Goal: Transaction & Acquisition: Purchase product/service

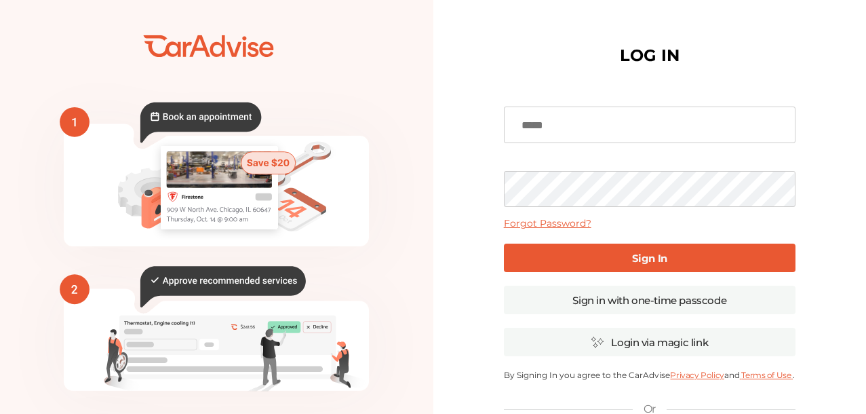
click at [680, 115] on input at bounding box center [650, 124] width 292 height 37
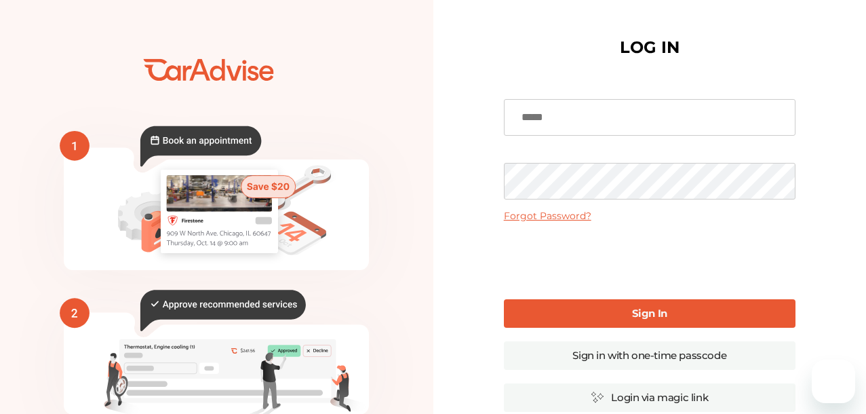
type input "**********"
click at [623, 304] on link "Sign In" at bounding box center [650, 313] width 292 height 28
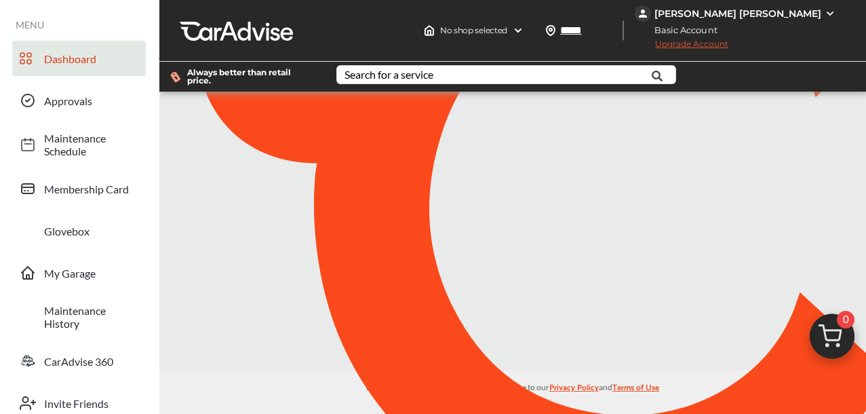
type input "*****"
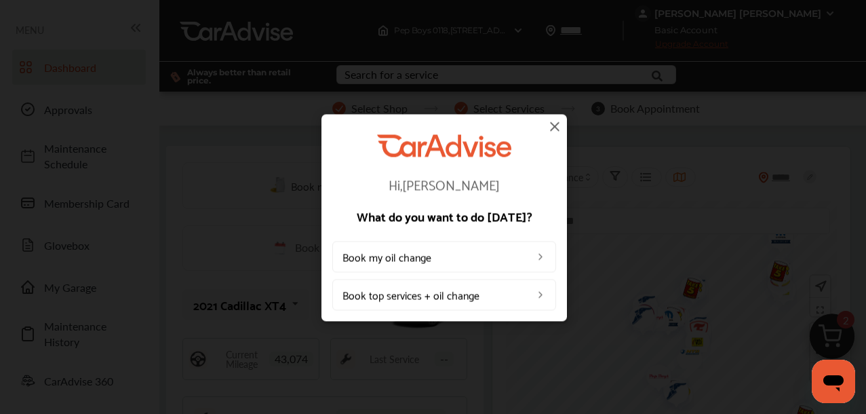
click at [445, 254] on link "Book my oil change" at bounding box center [444, 256] width 224 height 31
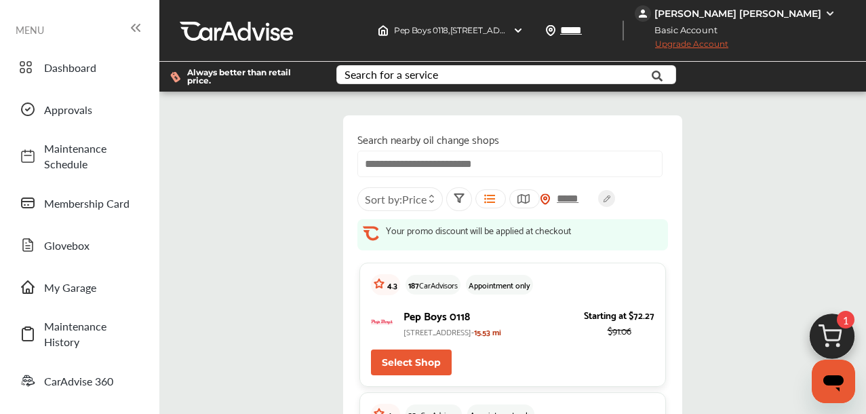
click at [423, 375] on button "Select Shop" at bounding box center [411, 362] width 81 height 26
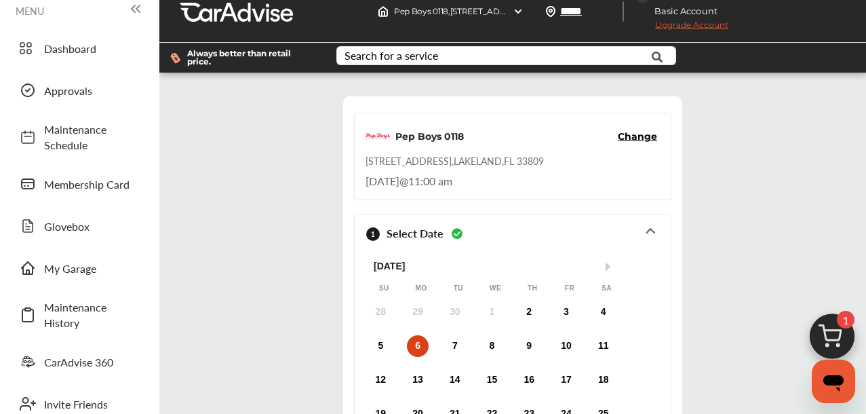
scroll to position [20, 0]
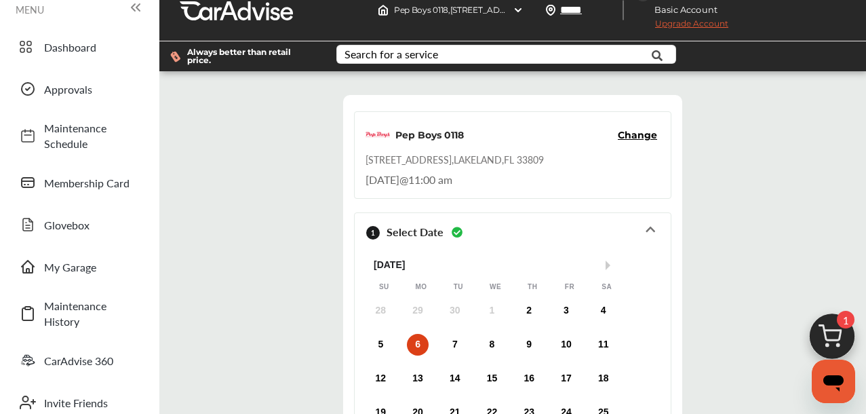
click at [418, 347] on div "6" at bounding box center [418, 345] width 22 height 22
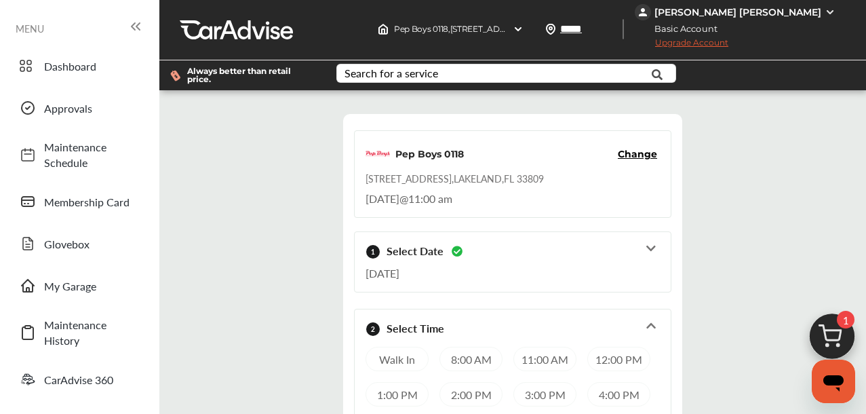
scroll to position [39, 0]
click at [551, 347] on div "11:00 AM" at bounding box center [544, 359] width 63 height 24
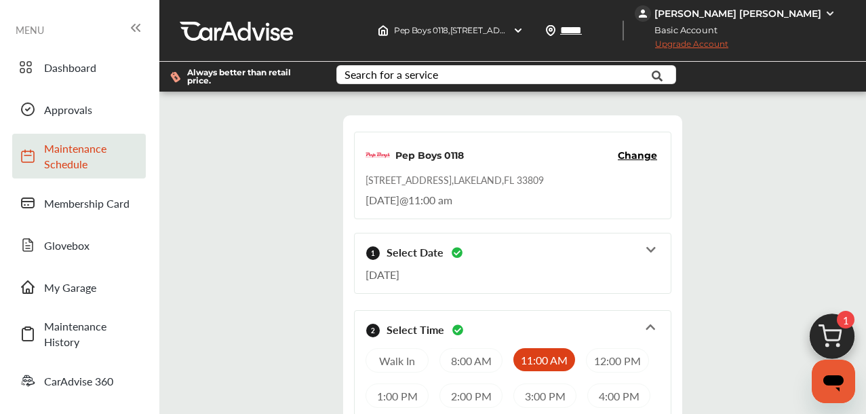
click at [79, 140] on span "Maintenance Schedule" at bounding box center [91, 155] width 95 height 31
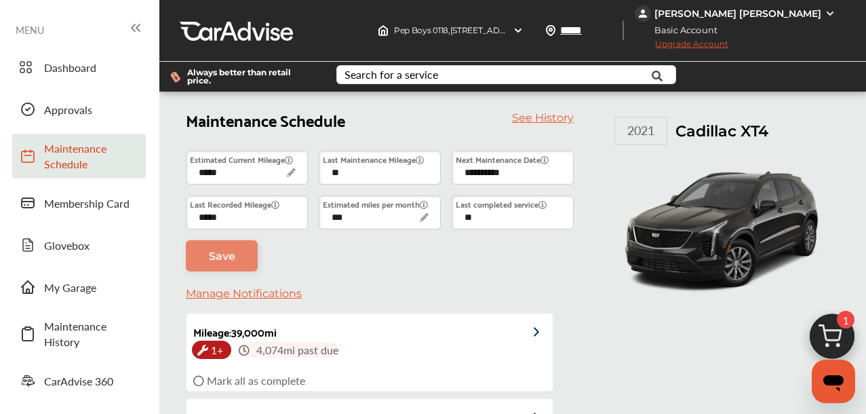
scroll to position [36, 0]
click at [414, 69] on div "Search for a service" at bounding box center [392, 74] width 94 height 11
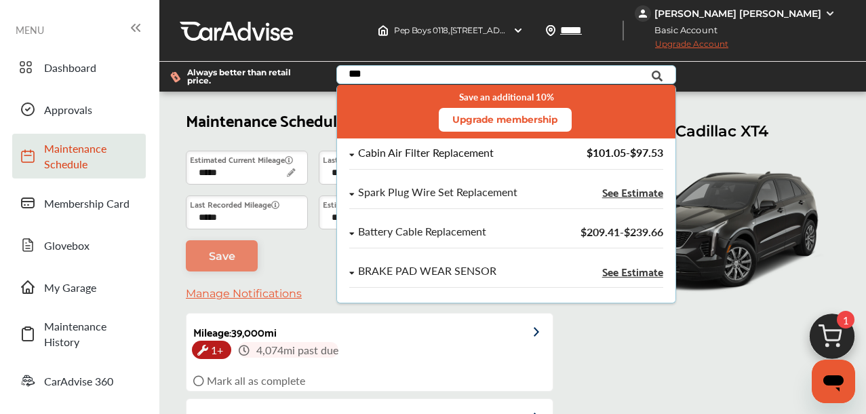
type input "***"
click at [491, 147] on div "Cabin Air Filter Replacement" at bounding box center [426, 153] width 136 height 12
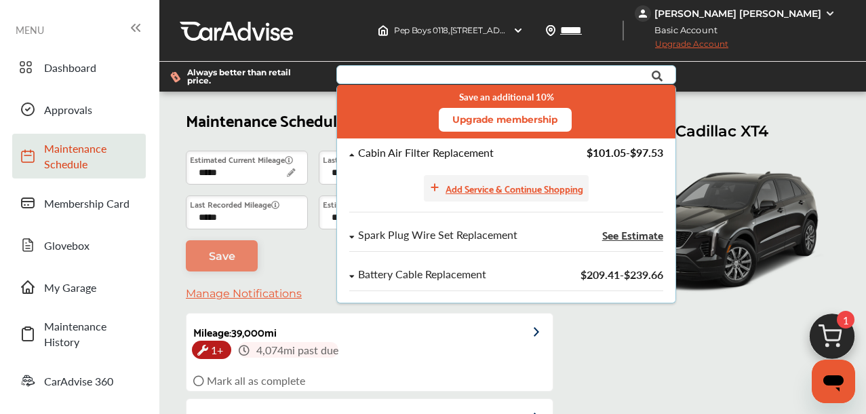
click at [492, 180] on div "Add Service & Continue Shopping" at bounding box center [515, 188] width 138 height 16
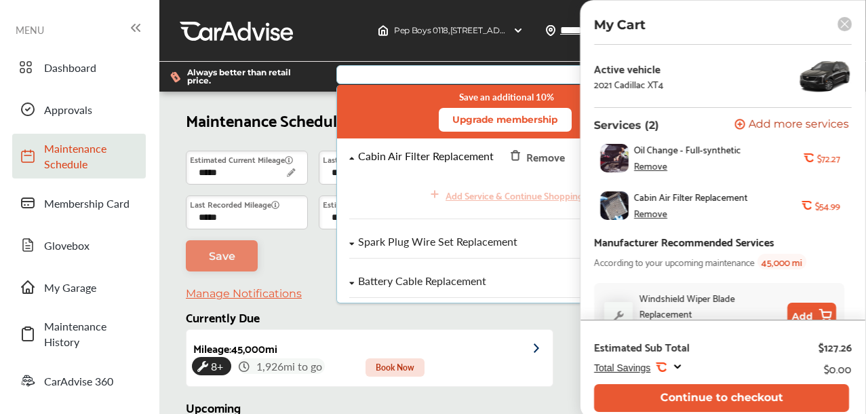
scroll to position [44, 0]
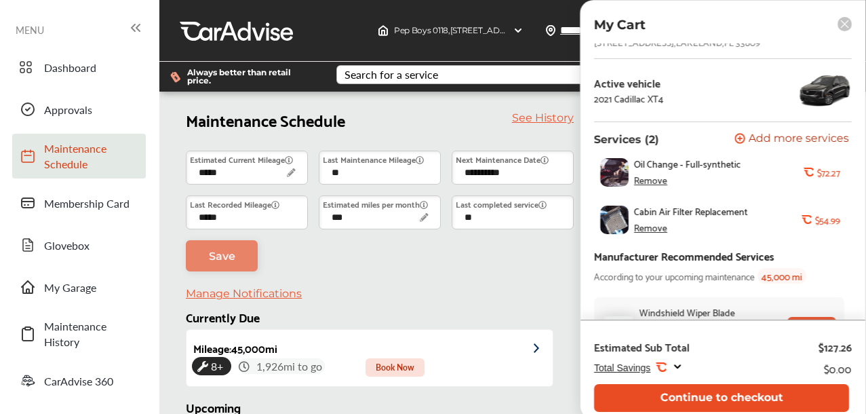
click at [732, 401] on button "Continue to checkout" at bounding box center [721, 398] width 255 height 28
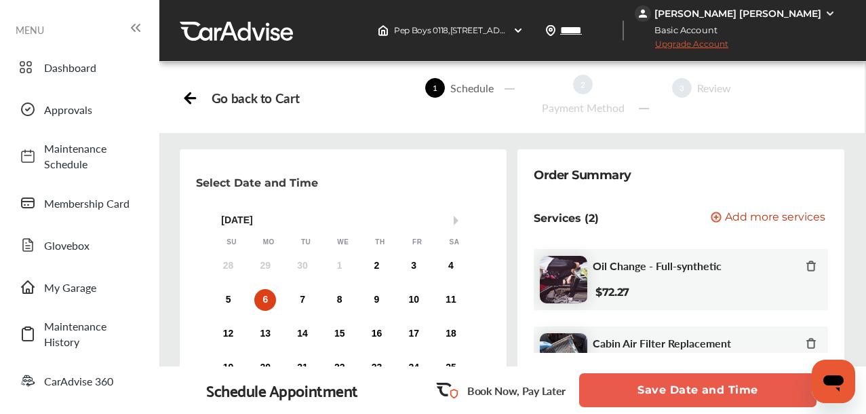
scroll to position [234, 0]
click at [692, 392] on button "Save Date and Time" at bounding box center [697, 390] width 237 height 34
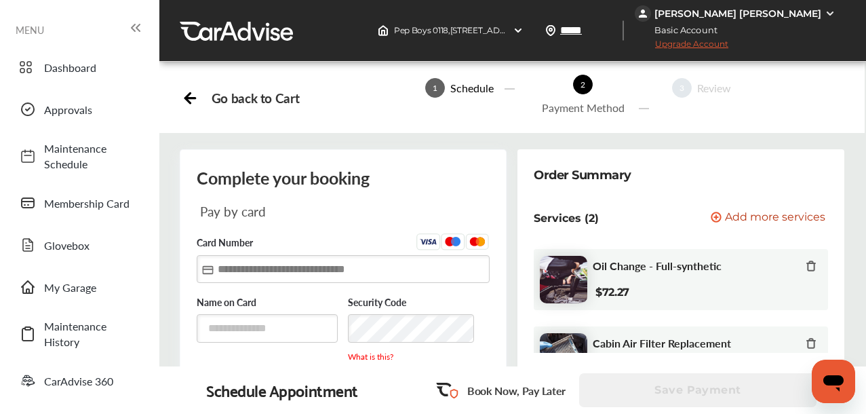
click at [231, 273] on input "text" at bounding box center [343, 269] width 293 height 28
type input "**********"
click at [283, 330] on input "text" at bounding box center [268, 328] width 142 height 28
type input "**********"
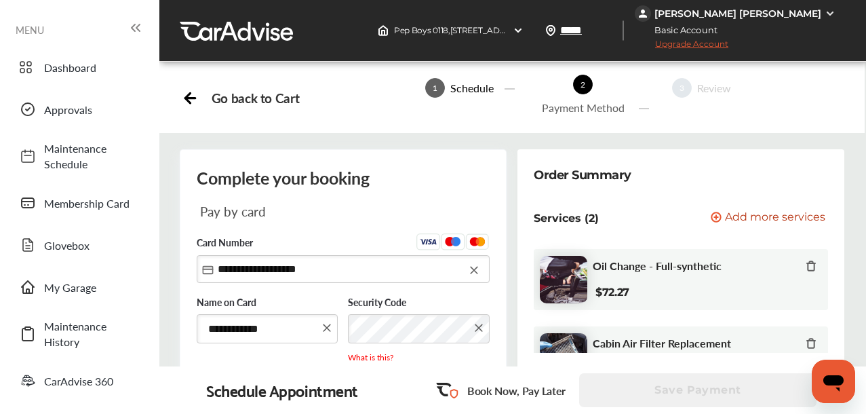
click at [227, 397] on input "text" at bounding box center [268, 411] width 142 height 28
type input "*"
type input "*****"
click at [385, 397] on input "text" at bounding box center [419, 411] width 142 height 28
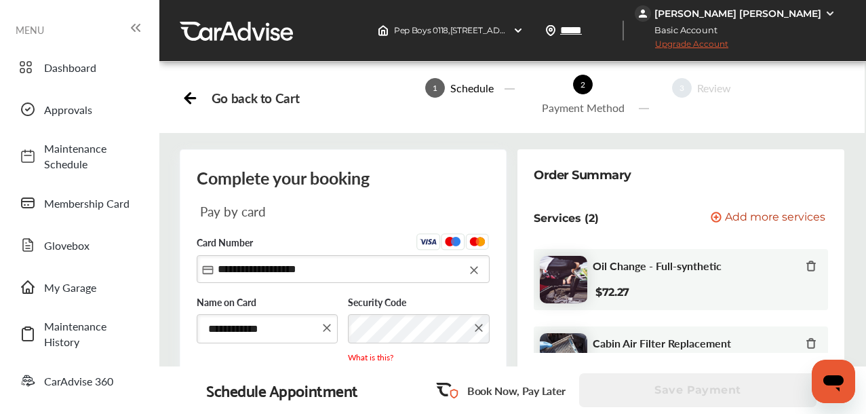
type input "*****"
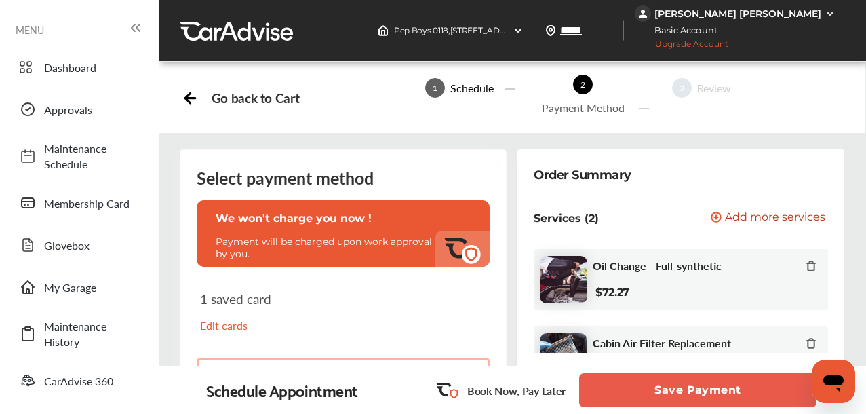
scroll to position [320, 0]
click at [710, 388] on button "Save Payment" at bounding box center [697, 390] width 237 height 34
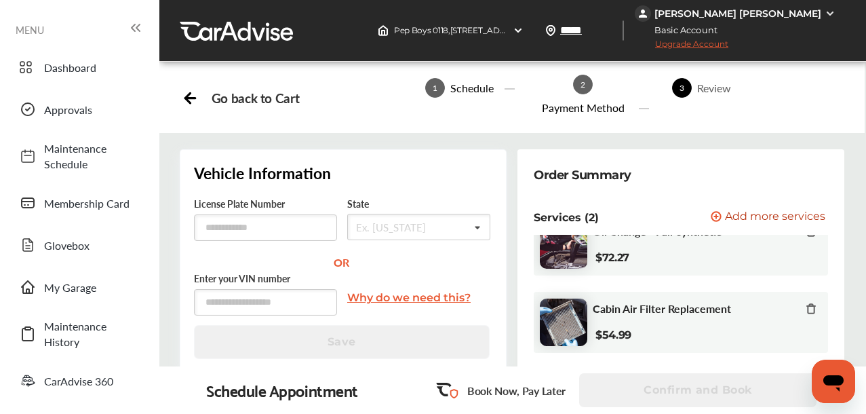
scroll to position [739, 0]
click at [829, 387] on icon "Open messaging window" at bounding box center [833, 381] width 24 height 24
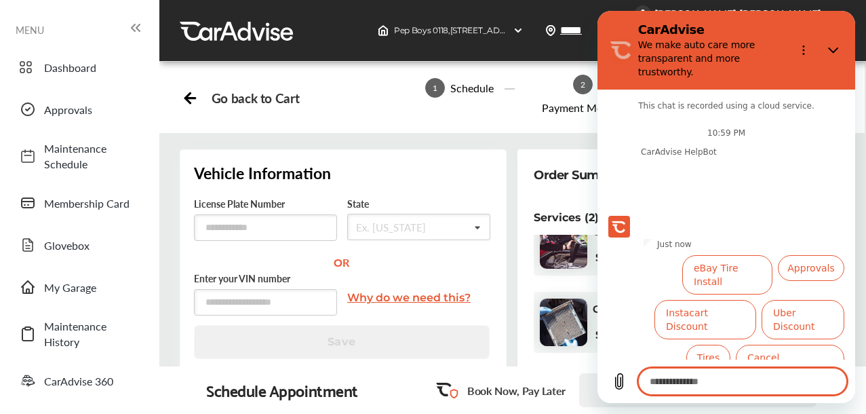
scroll to position [36, 0]
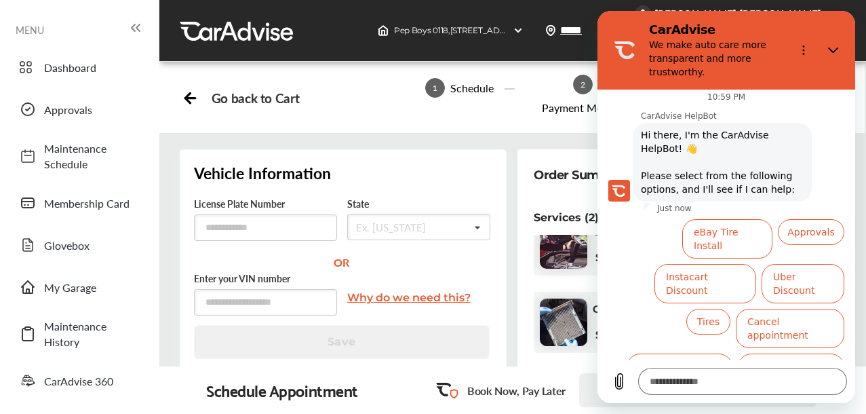
click at [840, 52] on button "Close" at bounding box center [833, 50] width 27 height 27
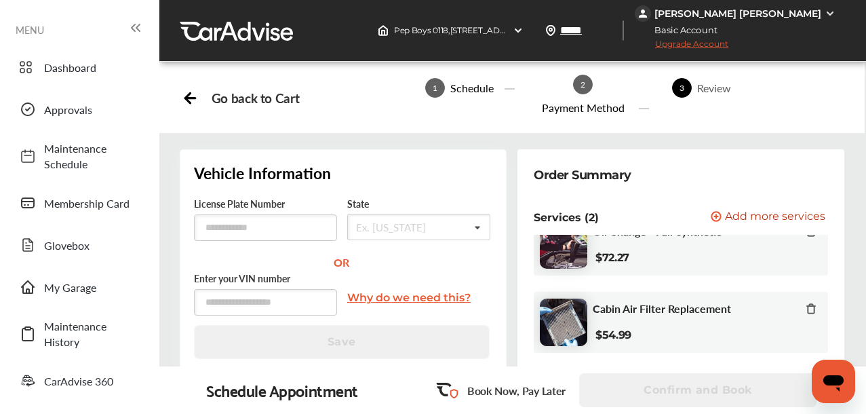
scroll to position [8, 0]
drag, startPoint x: 680, startPoint y: 76, endPoint x: 692, endPoint y: 90, distance: 17.8
click at [681, 78] on span "3" at bounding box center [682, 88] width 20 height 20
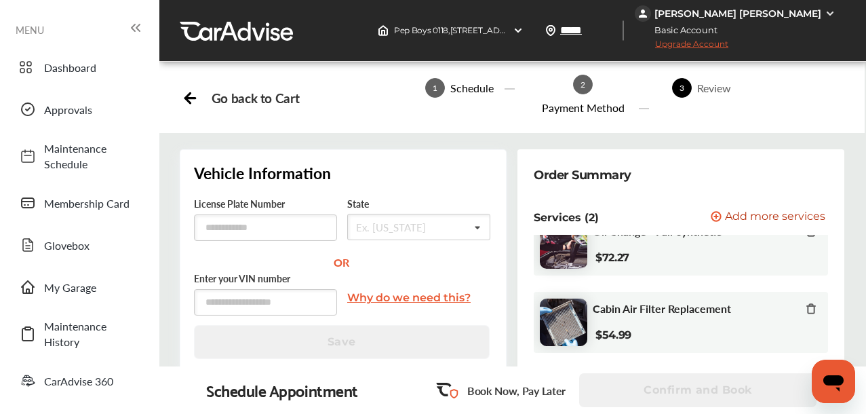
click at [846, 388] on div "Open messaging window" at bounding box center [833, 381] width 41 height 41
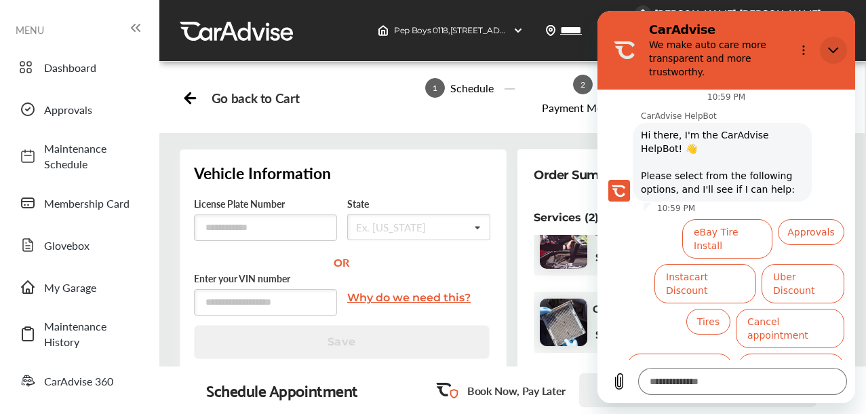
click at [838, 52] on icon "Close" at bounding box center [833, 50] width 11 height 11
type textarea "*"
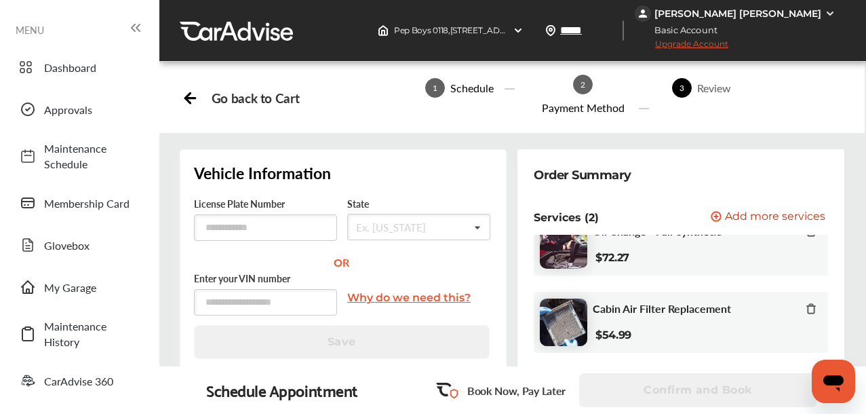
click at [298, 385] on div "Schedule Appointment" at bounding box center [282, 389] width 152 height 19
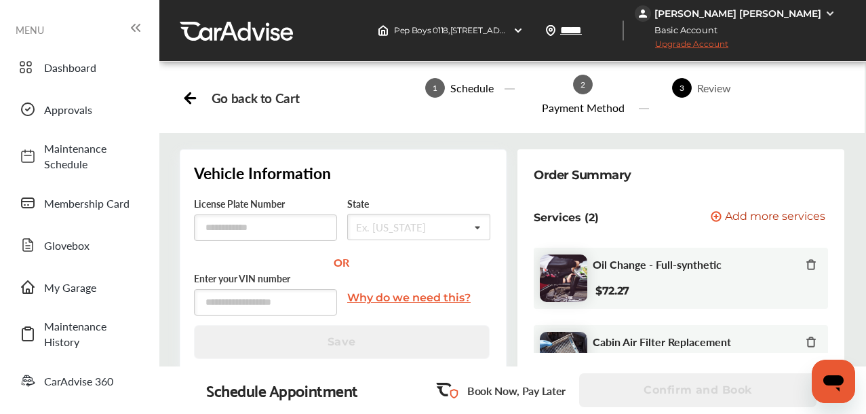
scroll to position [0, 0]
click at [294, 228] on input "text" at bounding box center [265, 227] width 143 height 26
click at [383, 229] on div "Ex. New York" at bounding box center [391, 227] width 70 height 10
click at [315, 273] on div "Enter your VIN number" at bounding box center [265, 297] width 143 height 55
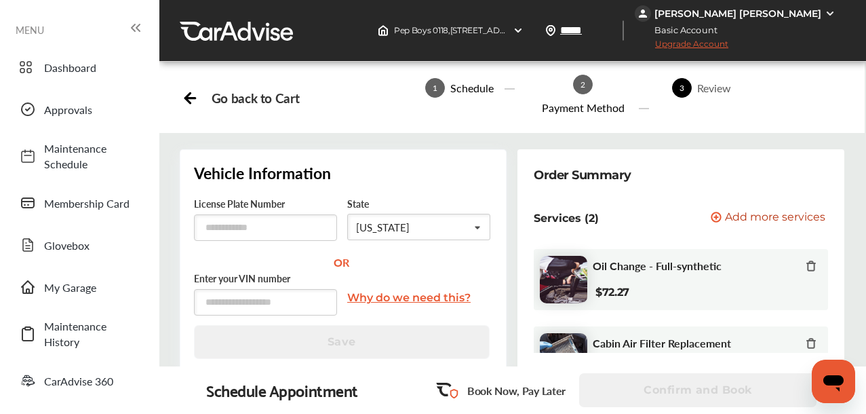
click at [418, 229] on input "text" at bounding box center [420, 227] width 142 height 26
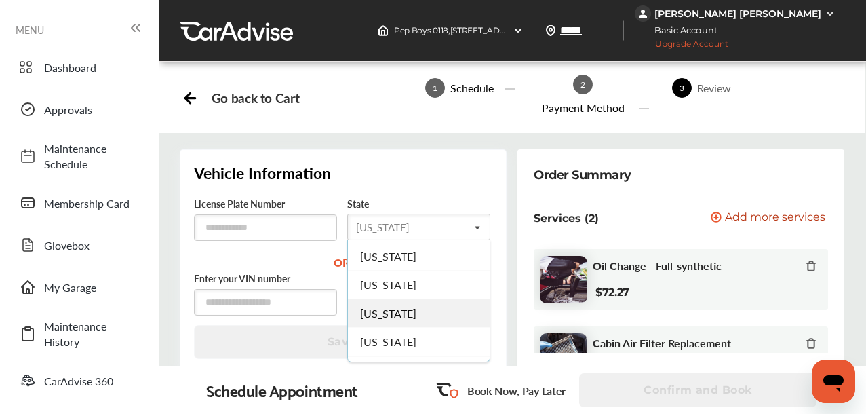
scroll to position [230, 0]
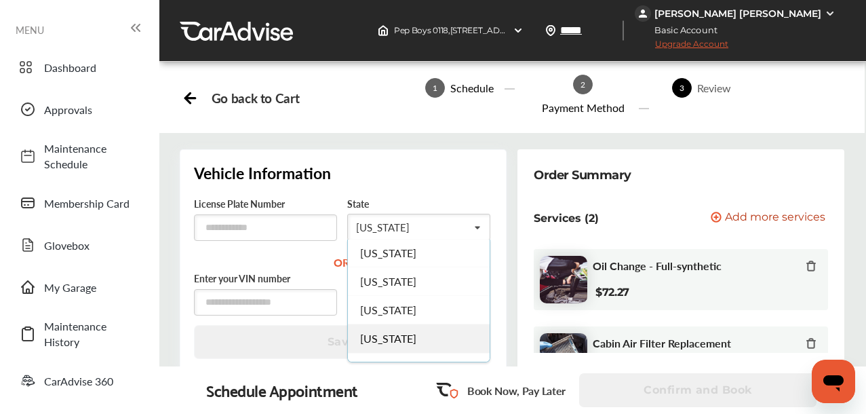
click at [387, 346] on span "Florida" at bounding box center [388, 338] width 56 height 16
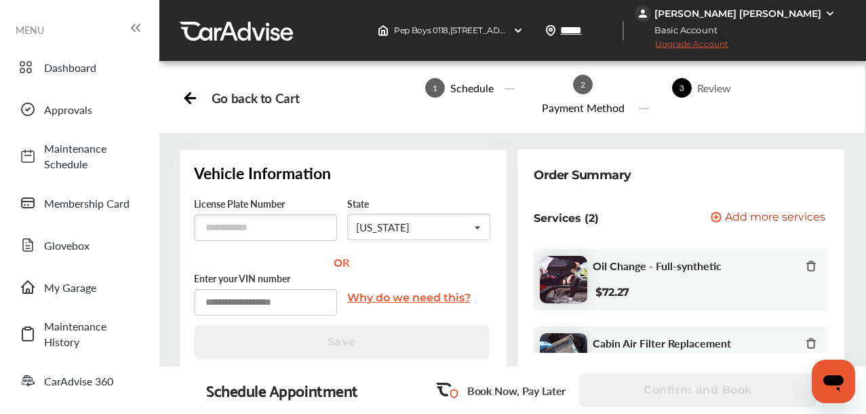
click at [206, 309] on input "text" at bounding box center [265, 302] width 143 height 26
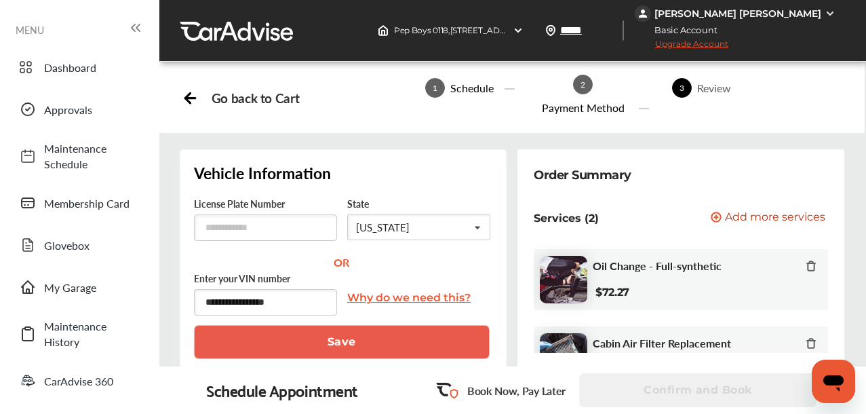
type input "**********"
click at [349, 342] on button "Save" at bounding box center [342, 342] width 296 height 34
click at [334, 393] on div "Schedule Appointment" at bounding box center [282, 389] width 152 height 19
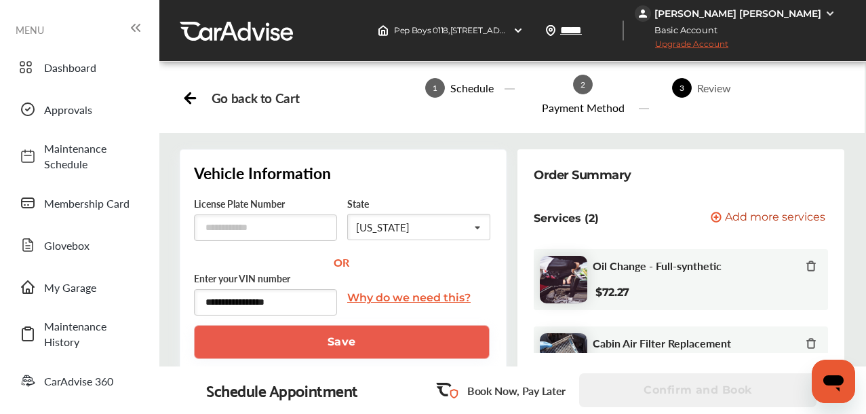
click at [621, 106] on div "Payment Method" at bounding box center [583, 108] width 94 height 16
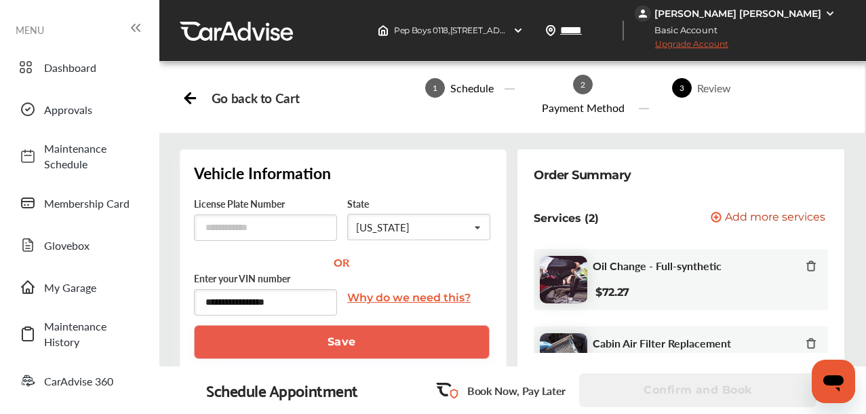
scroll to position [703, 0]
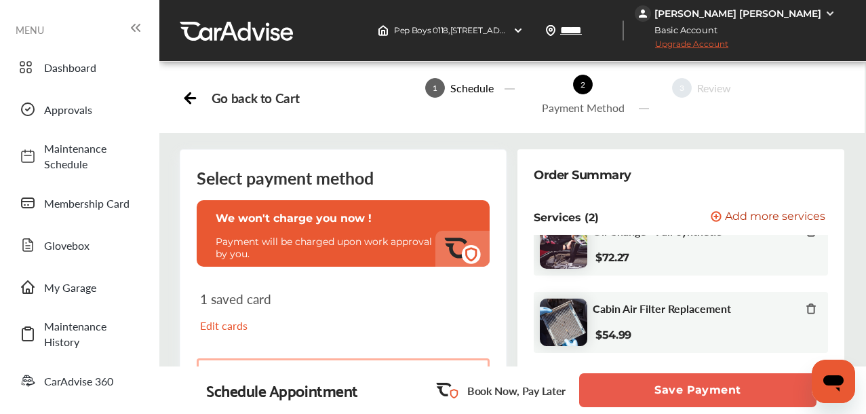
scroll to position [522, 0]
click at [680, 383] on button "Save Payment" at bounding box center [697, 390] width 237 height 34
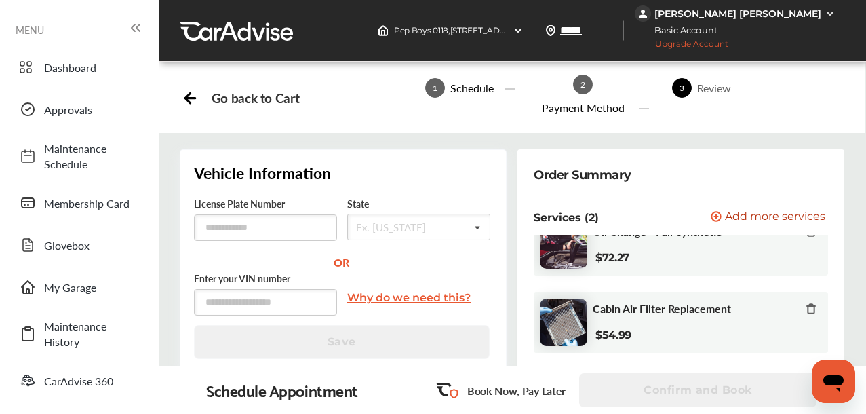
scroll to position [771, 0]
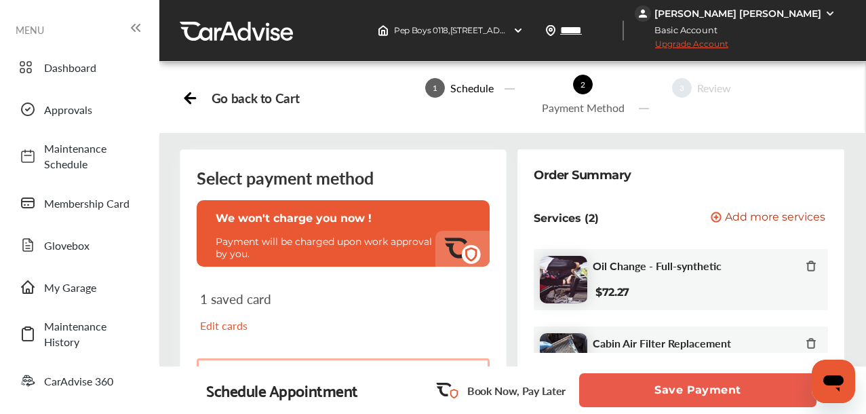
scroll to position [660, 0]
click at [743, 395] on button "Save Payment" at bounding box center [697, 390] width 237 height 34
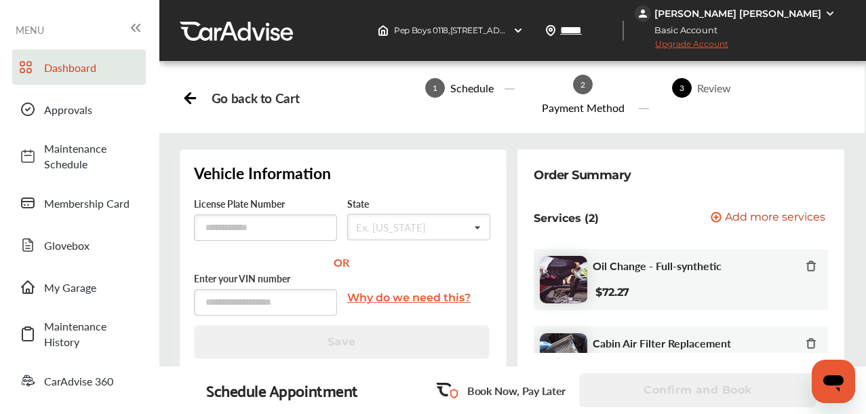
click at [81, 75] on link "Dashboard" at bounding box center [79, 67] width 134 height 35
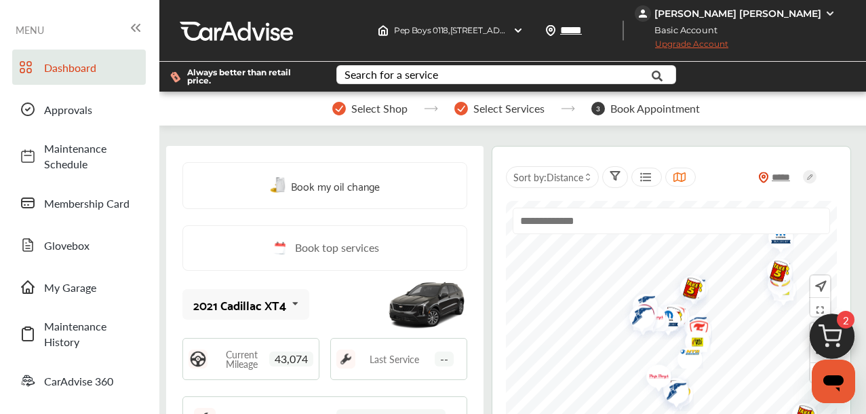
scroll to position [1069, 0]
click at [840, 337] on img at bounding box center [832, 339] width 65 height 65
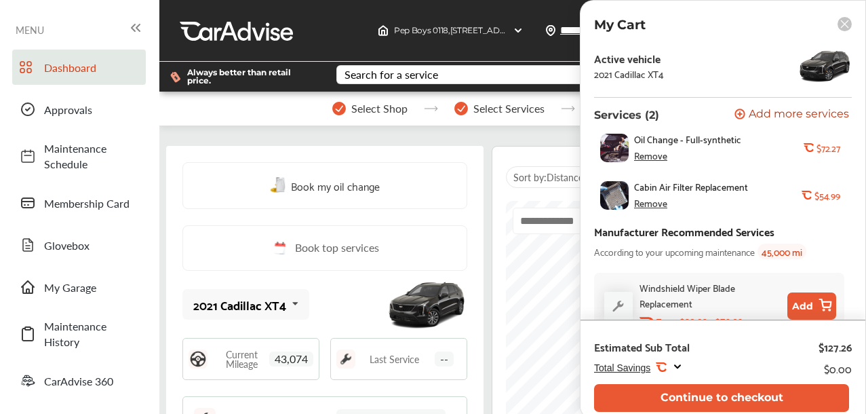
scroll to position [71, 0]
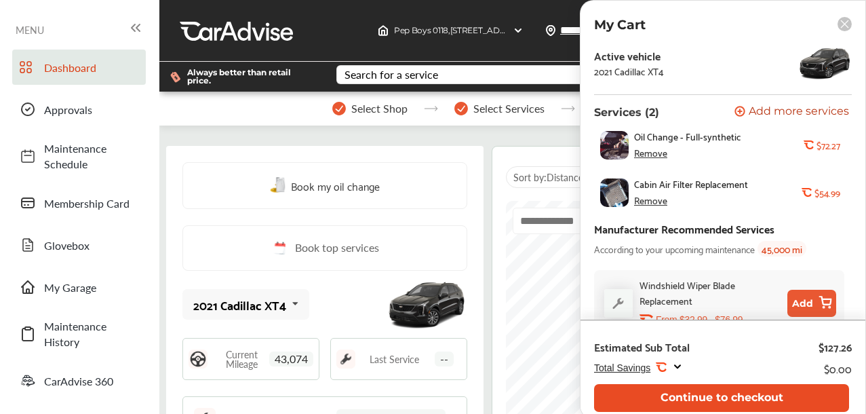
click at [757, 395] on button "Continue to checkout" at bounding box center [721, 398] width 255 height 28
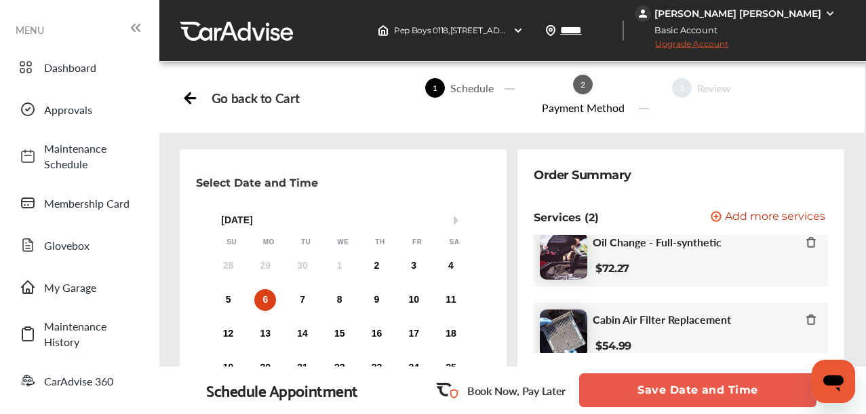
scroll to position [35, 0]
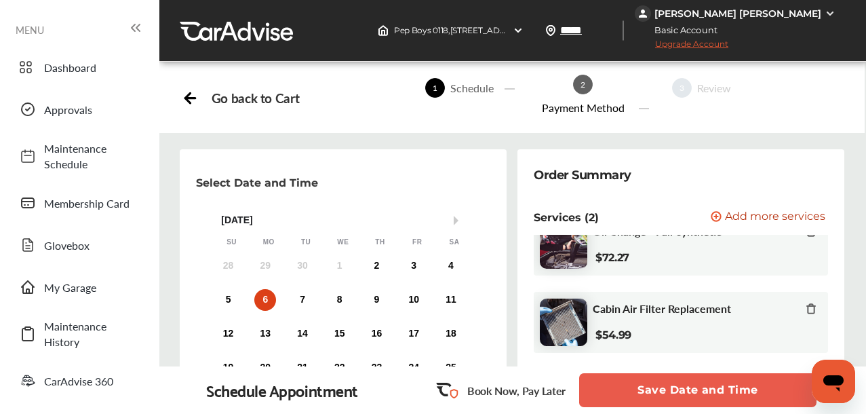
click at [267, 300] on div "6" at bounding box center [265, 300] width 22 height 22
click at [643, 395] on button "Save Date and Time" at bounding box center [697, 390] width 237 height 34
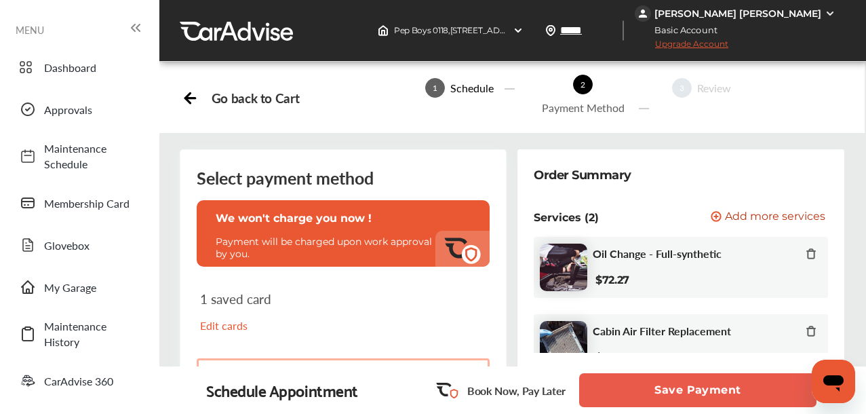
scroll to position [660, 0]
click at [287, 395] on div "Schedule Appointment" at bounding box center [282, 389] width 152 height 19
